Goal: Book appointment/travel/reservation

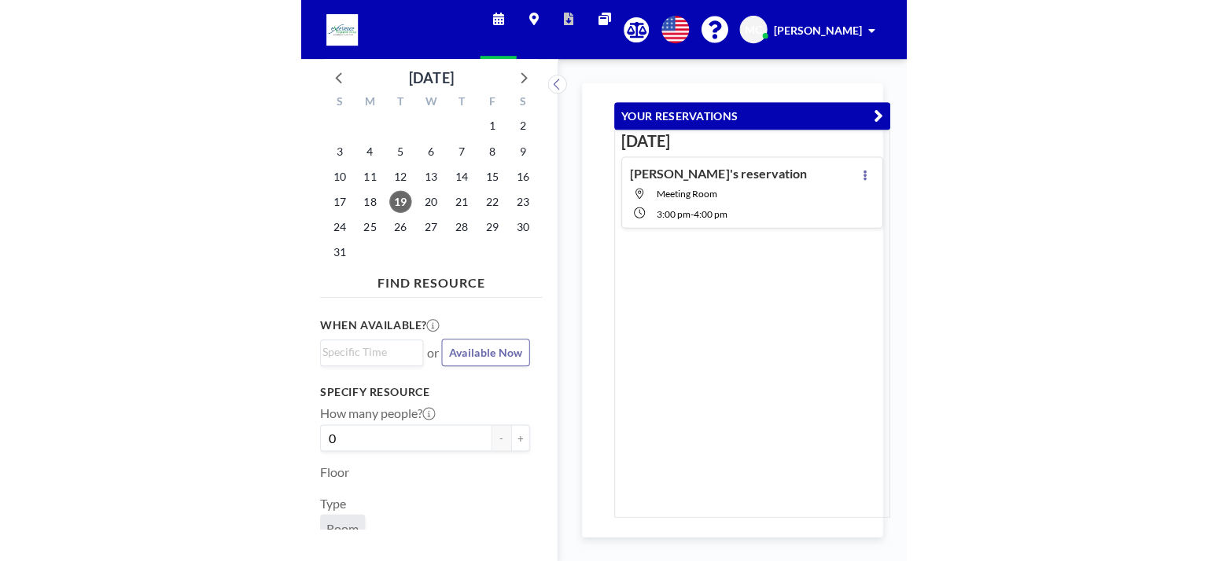
scroll to position [0, 1101]
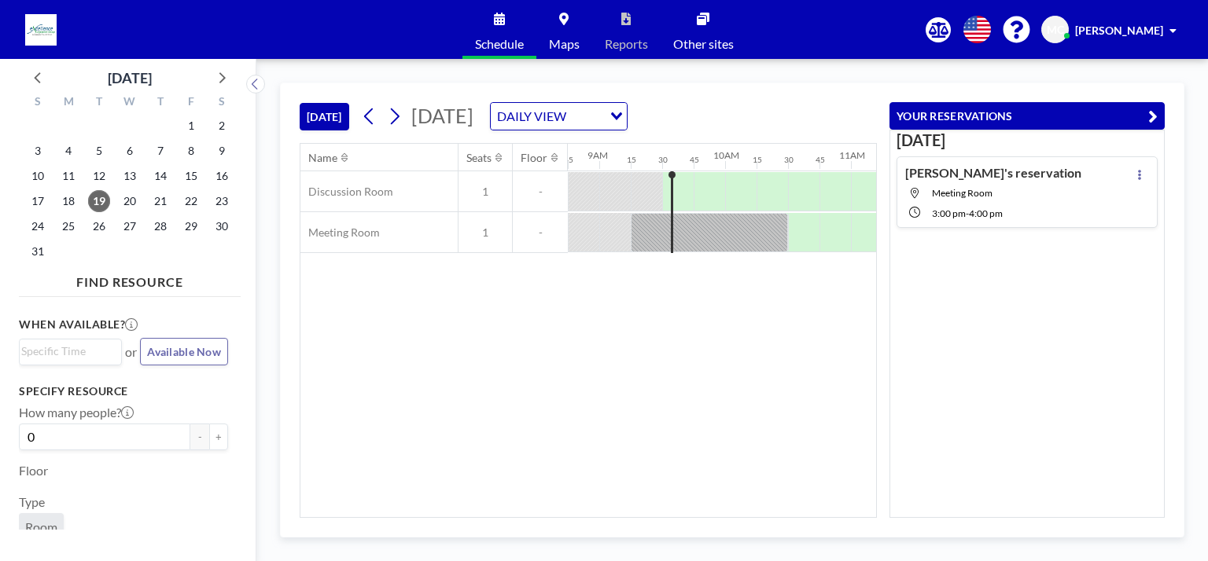
click at [603, 121] on icon "button" at bounding box center [1152, 116] width 9 height 19
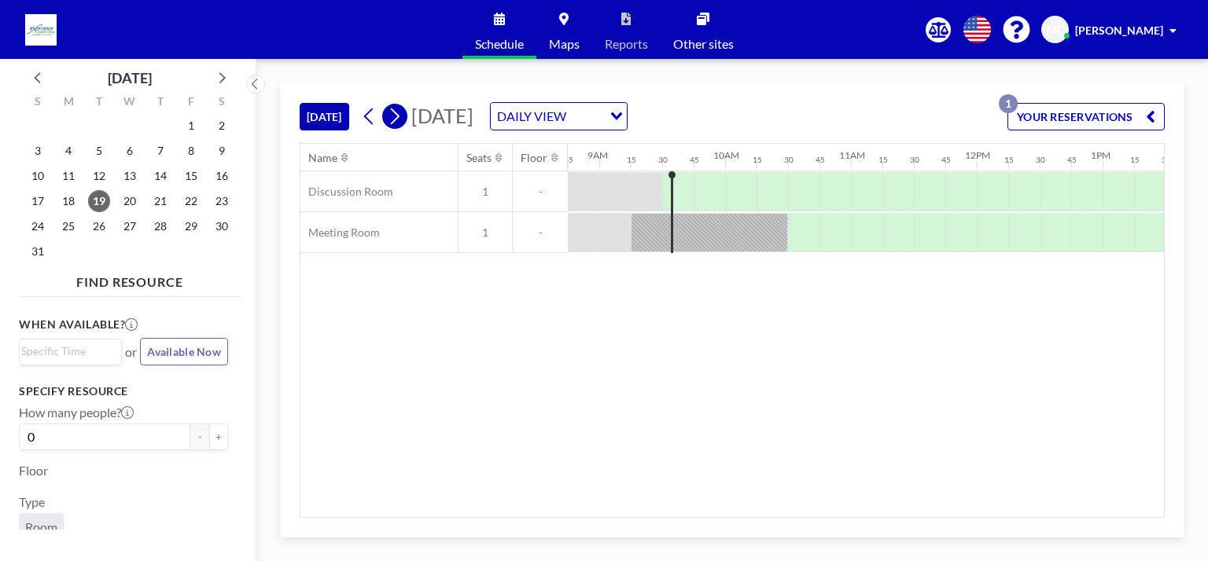
click at [395, 116] on icon at bounding box center [394, 117] width 15 height 24
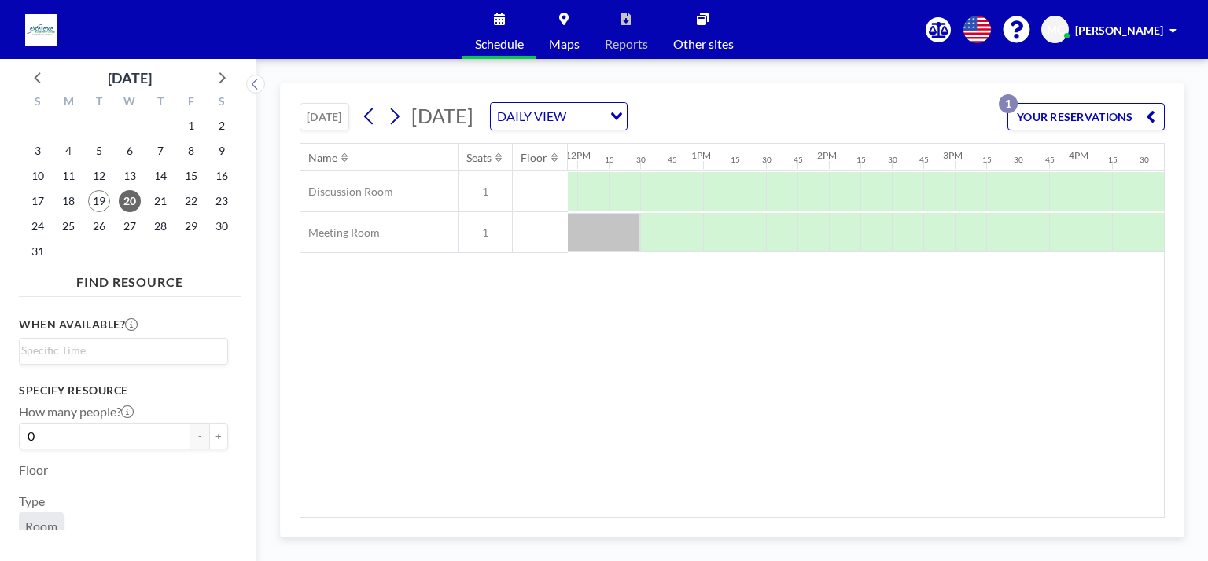
scroll to position [0, 1506]
click at [603, 241] on div at bounding box center [963, 232] width 31 height 39
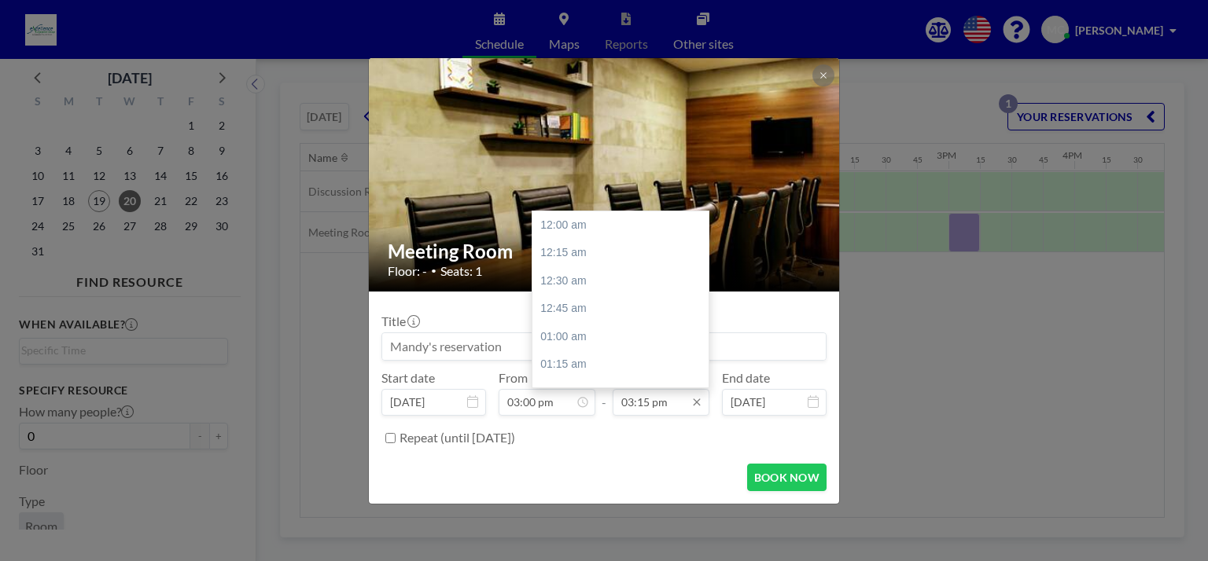
scroll to position [1708, 0]
click at [603, 402] on input "03:15 pm" at bounding box center [660, 402] width 97 height 27
click at [603, 309] on div "04:00 pm" at bounding box center [624, 309] width 184 height 28
type input "04:00 pm"
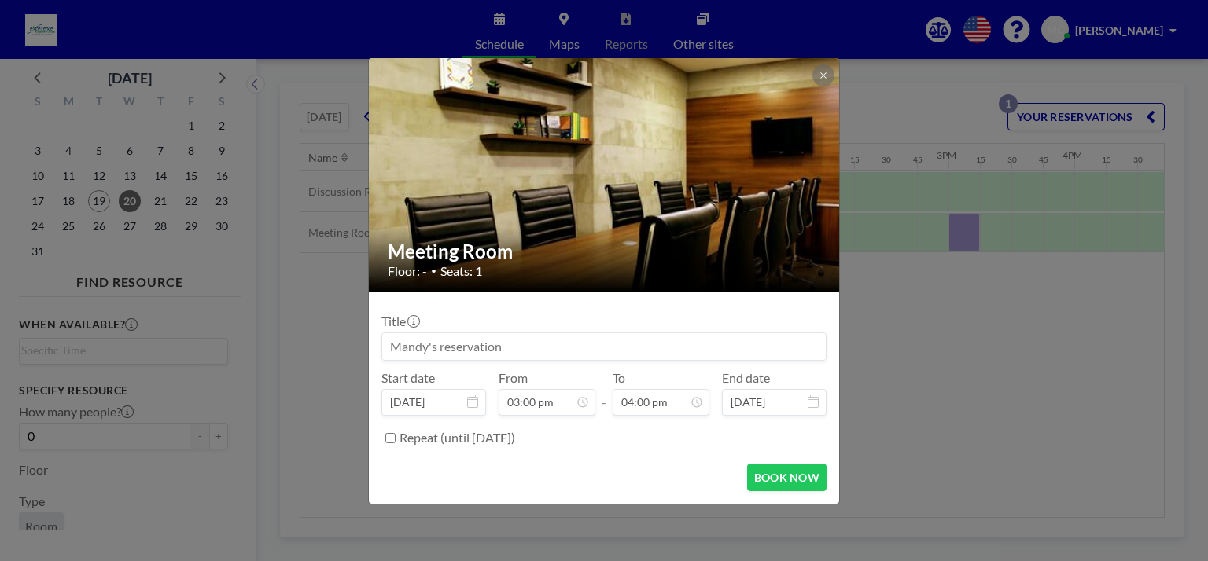
scroll to position [1791, 0]
click at [603, 472] on button "BOOK NOW" at bounding box center [786, 478] width 79 height 28
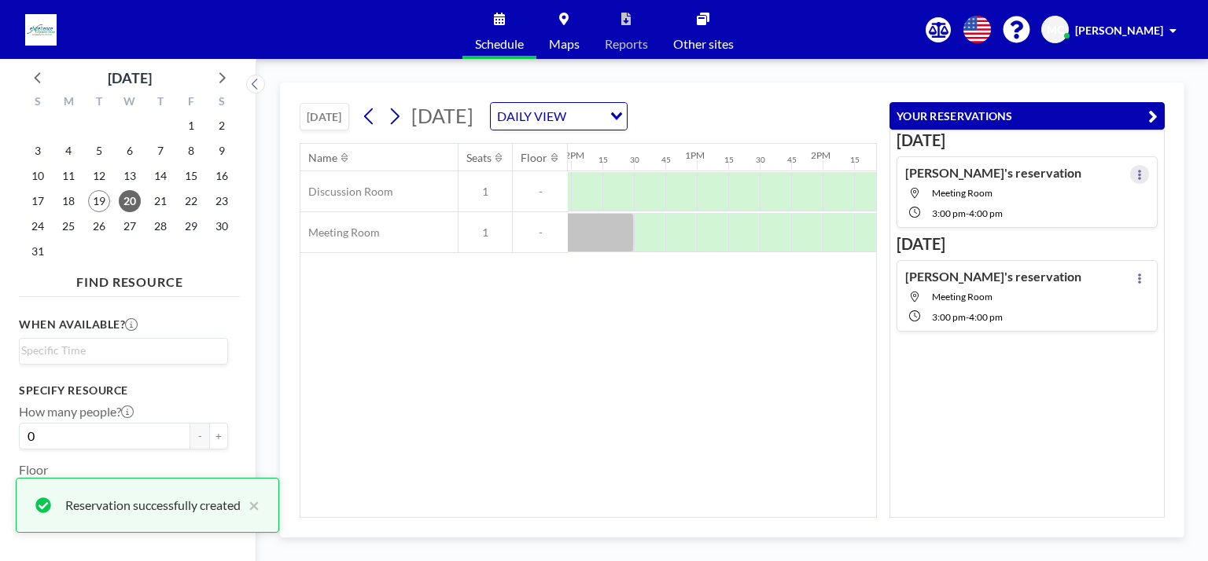
click at [603, 172] on button at bounding box center [1139, 174] width 19 height 19
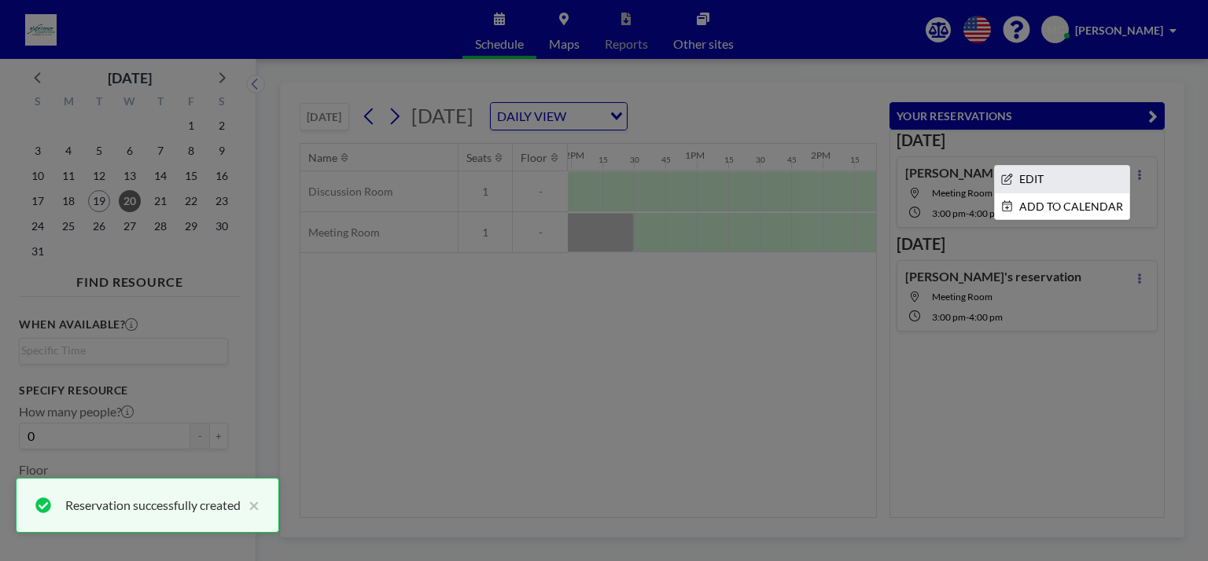
click at [603, 176] on li "EDIT" at bounding box center [1062, 179] width 134 height 27
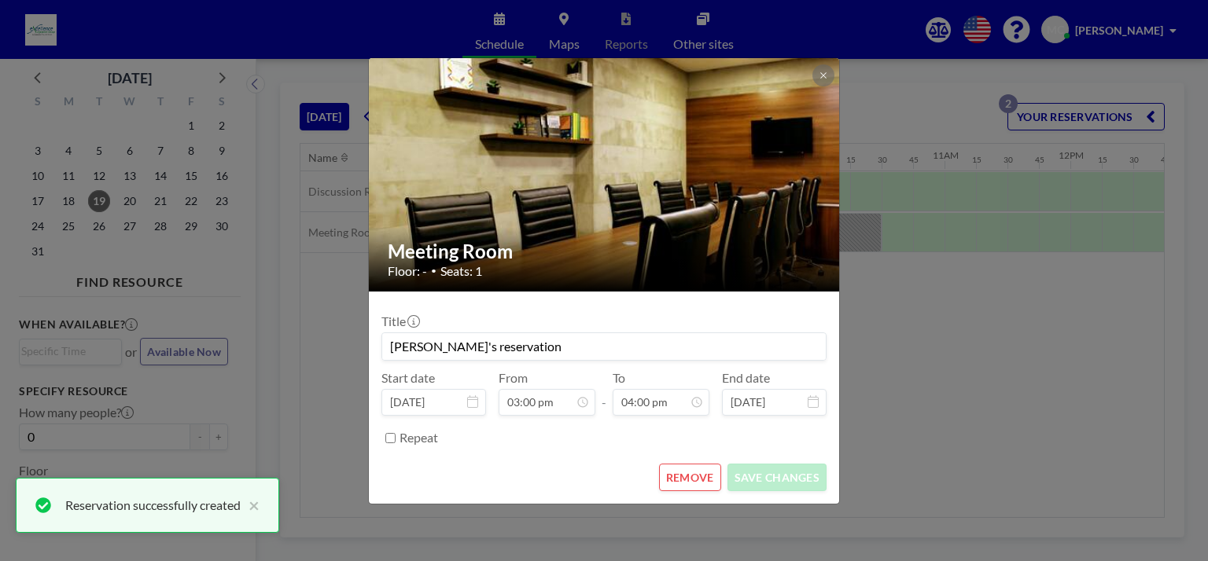
click at [603, 480] on button "REMOVE" at bounding box center [690, 478] width 62 height 28
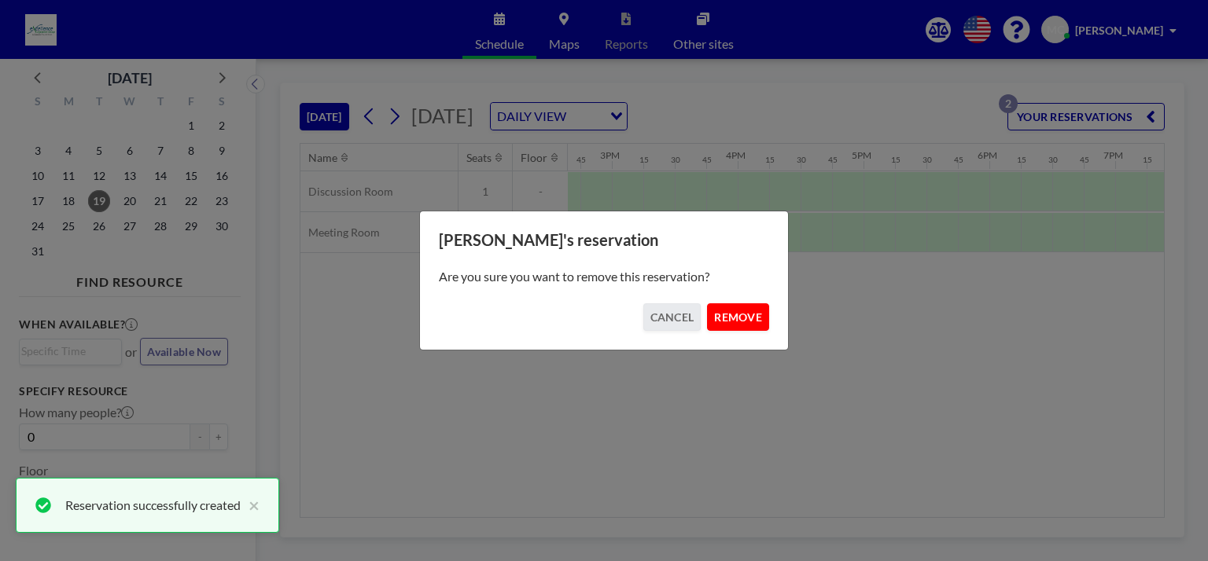
scroll to position [0, 1856]
click at [603, 307] on button "REMOVE" at bounding box center [738, 317] width 62 height 28
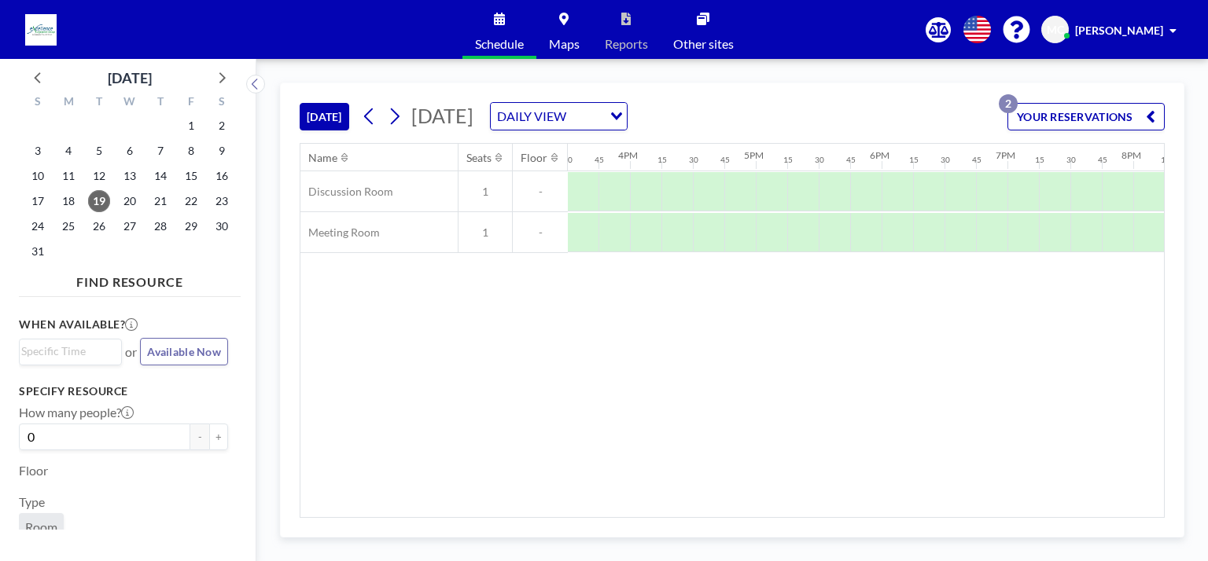
scroll to position [0, 1953]
click at [393, 120] on icon at bounding box center [394, 117] width 15 height 24
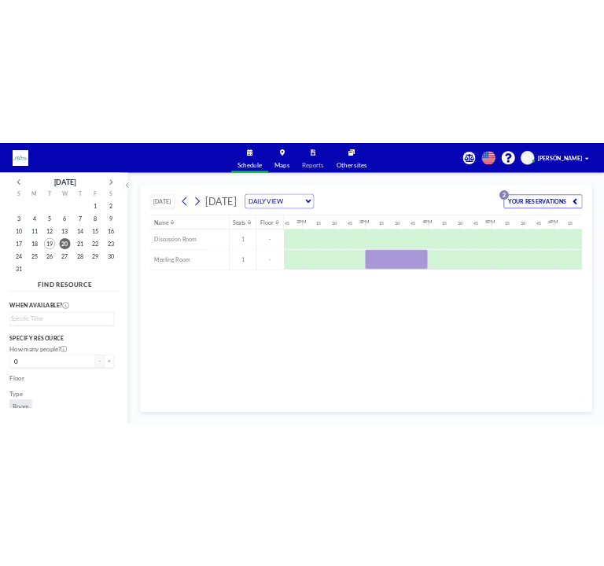
scroll to position [0, 1512]
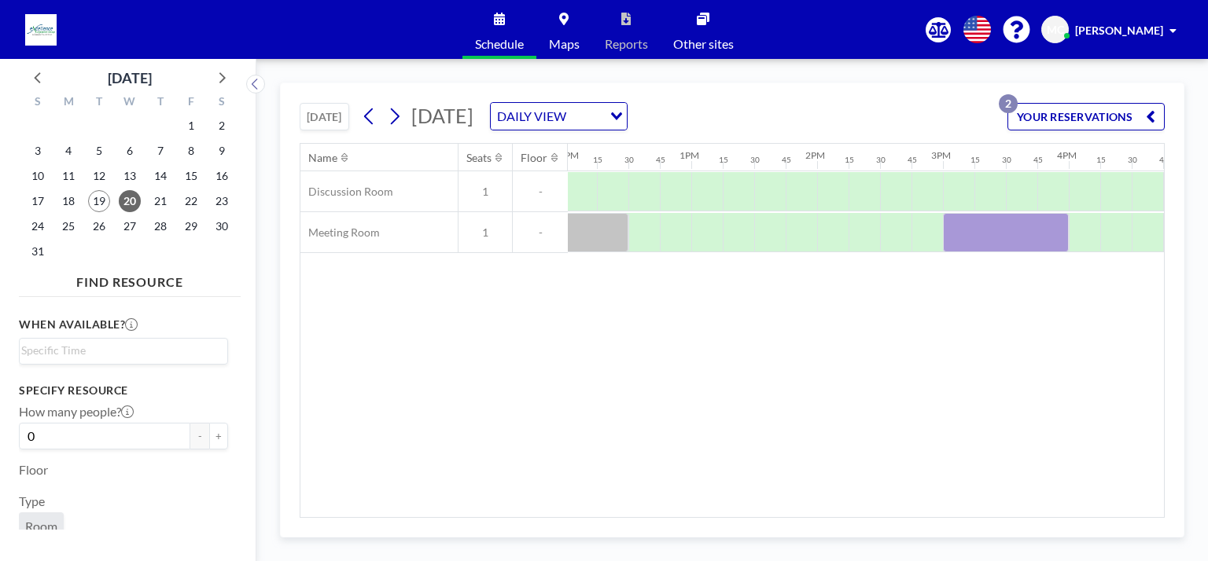
click at [603, 355] on div "Name Seats Floor 12AM 15 30 45 1AM 15 30 45 2AM 15 30 45 3AM 15 30 45 4AM 15 30…" at bounding box center [731, 330] width 863 height 373
click at [603, 117] on icon "button" at bounding box center [1150, 116] width 9 height 19
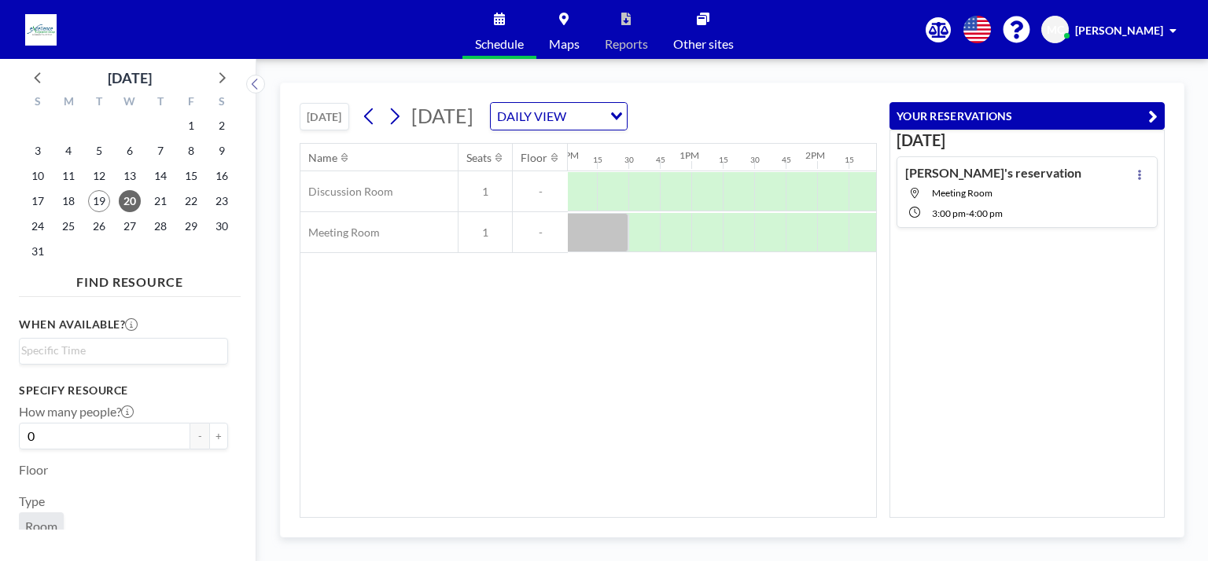
click at [603, 294] on div "Name Seats Floor 12AM 15 30 45 1AM 15 30 45 2AM 15 30 45 3AM 15 30 45 4AM 15 30…" at bounding box center [588, 330] width 576 height 373
click at [603, 128] on button "YOUR RESERVATIONS" at bounding box center [1026, 116] width 275 height 28
